Goal: Navigation & Orientation: Understand site structure

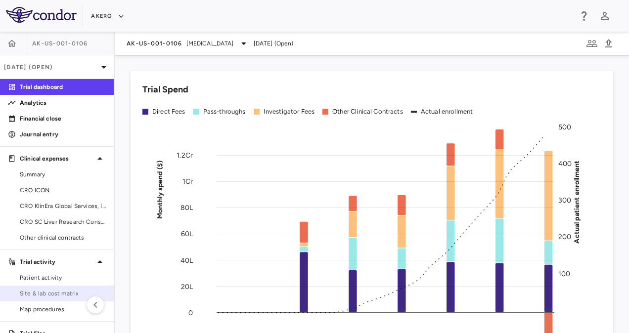
click at [59, 288] on link "Site & lab cost matrix" at bounding box center [57, 293] width 114 height 15
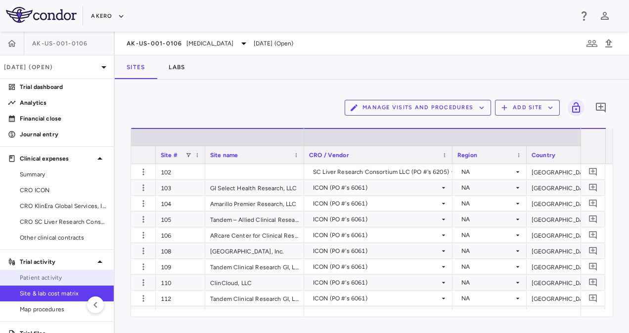
click at [60, 273] on span "Patient activity" at bounding box center [63, 277] width 86 height 9
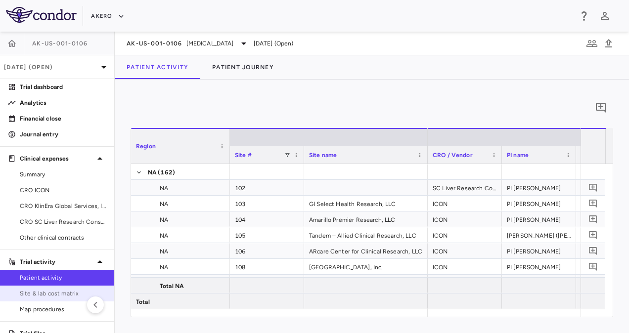
click at [59, 290] on span "Site & lab cost matrix" at bounding box center [63, 293] width 86 height 9
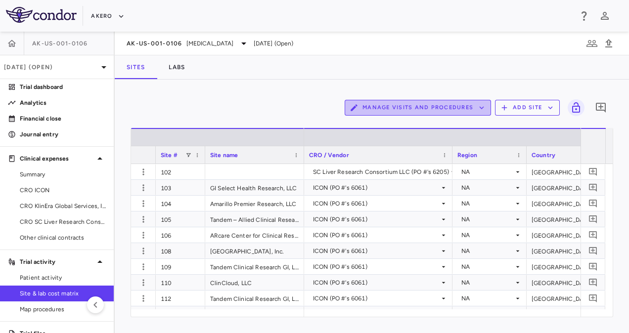
click at [449, 110] on button "Manage Visits and Procedures" at bounding box center [418, 108] width 146 height 16
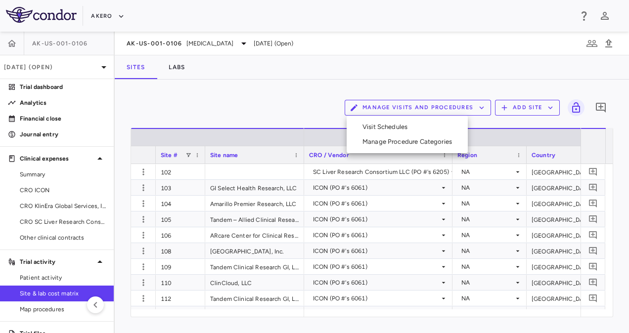
click at [611, 45] on div at bounding box center [314, 166] width 629 height 333
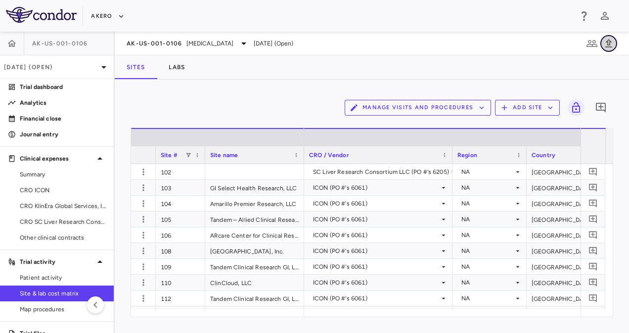
click at [611, 45] on icon "button" at bounding box center [609, 44] width 12 height 12
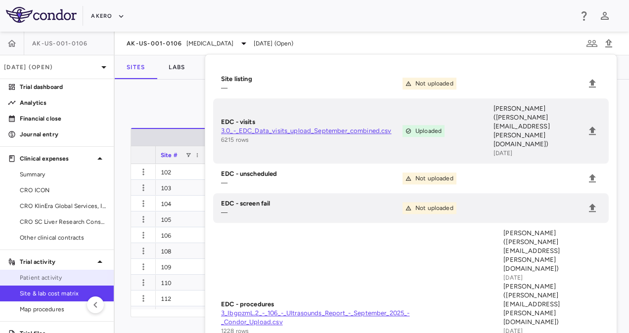
click at [53, 275] on span "Patient activity" at bounding box center [63, 277] width 86 height 9
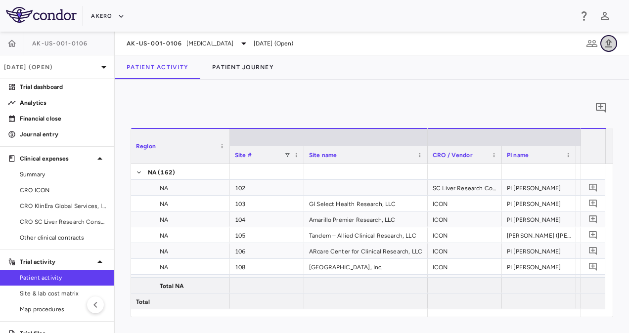
click at [611, 46] on icon "button" at bounding box center [608, 43] width 7 height 8
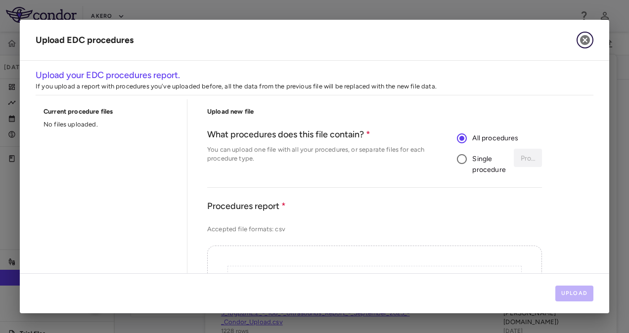
click at [582, 42] on icon "button" at bounding box center [585, 40] width 10 height 10
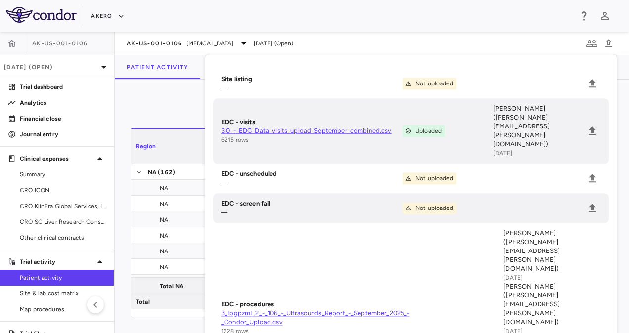
click at [180, 103] on div "0" at bounding box center [372, 107] width 483 height 25
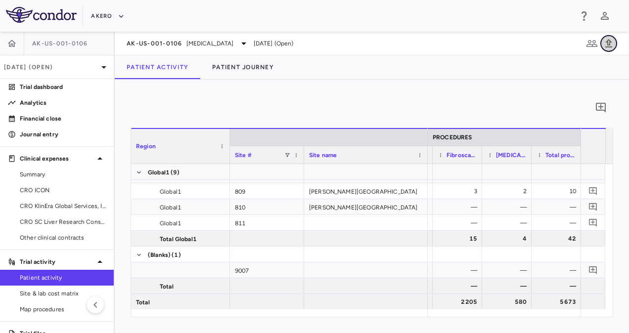
click at [609, 45] on icon "button" at bounding box center [608, 43] width 7 height 8
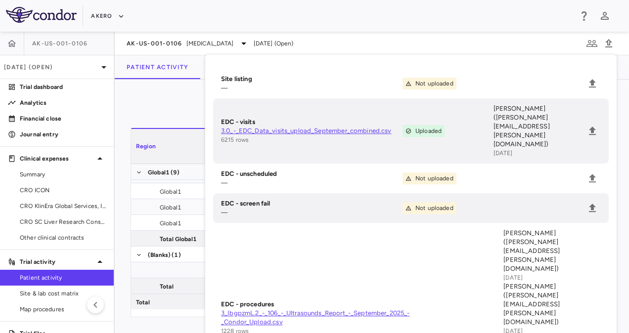
click at [182, 113] on div "0" at bounding box center [372, 107] width 483 height 25
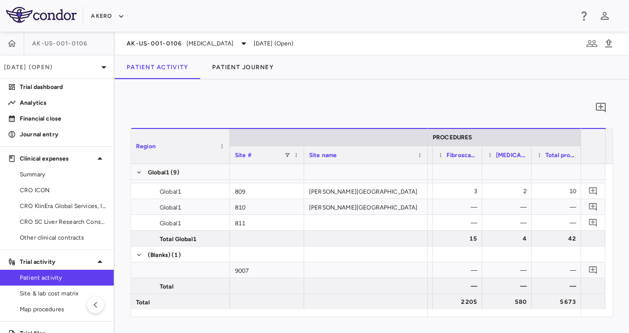
scroll to position [0, 2052]
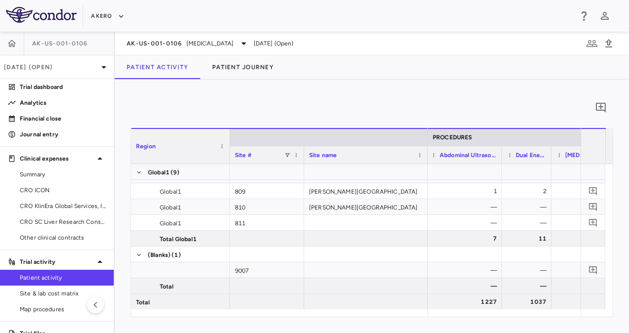
drag, startPoint x: 474, startPoint y: 157, endPoint x: 500, endPoint y: 156, distance: 26.7
